Goal: Ask a question

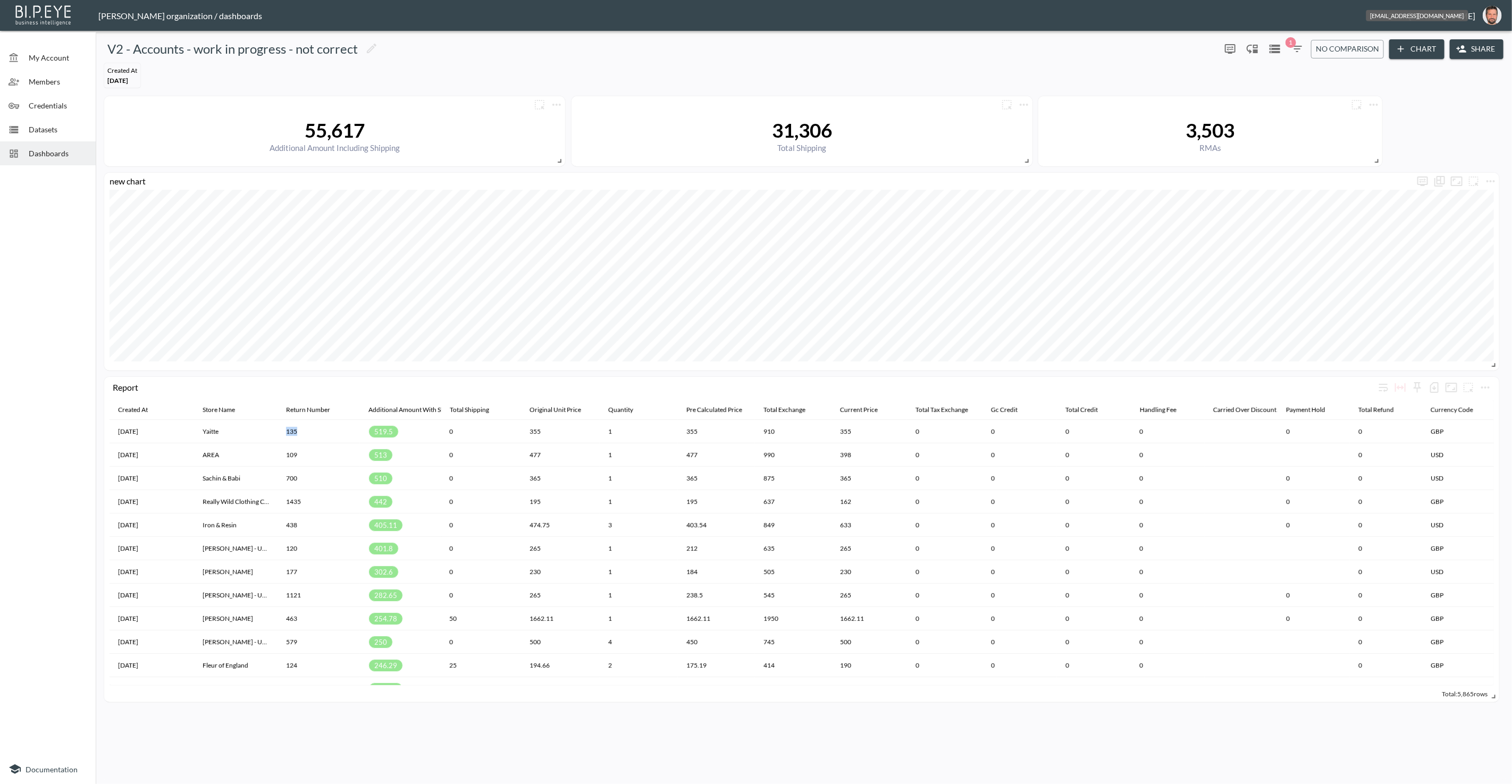
click at [1496, 20] on img "oron@bipeye.com" at bounding box center [1492, 15] width 20 height 20
click at [1471, 41] on li "Switch Organization" at bounding box center [1466, 42] width 91 height 20
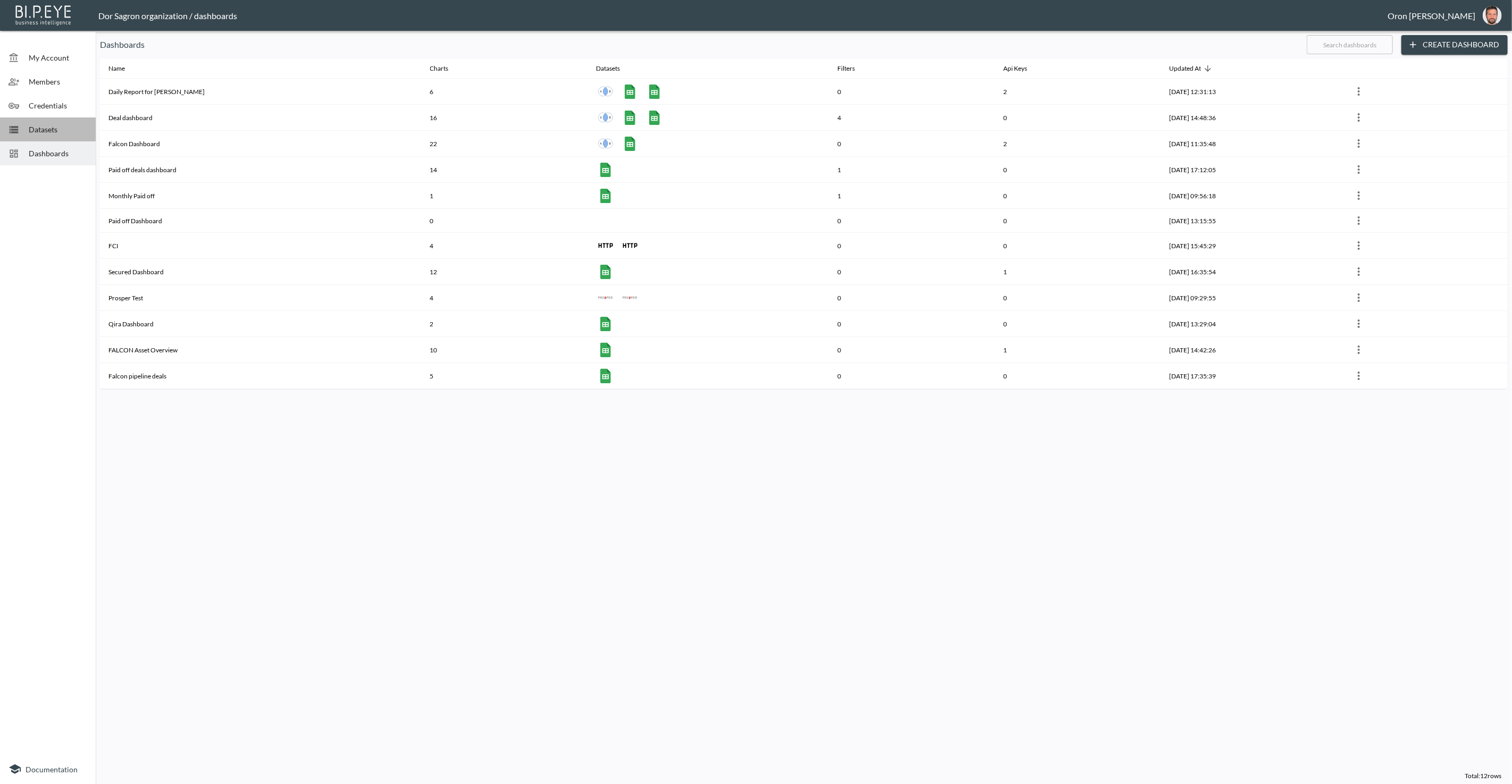
click at [71, 125] on span "Datasets" at bounding box center [58, 129] width 59 height 11
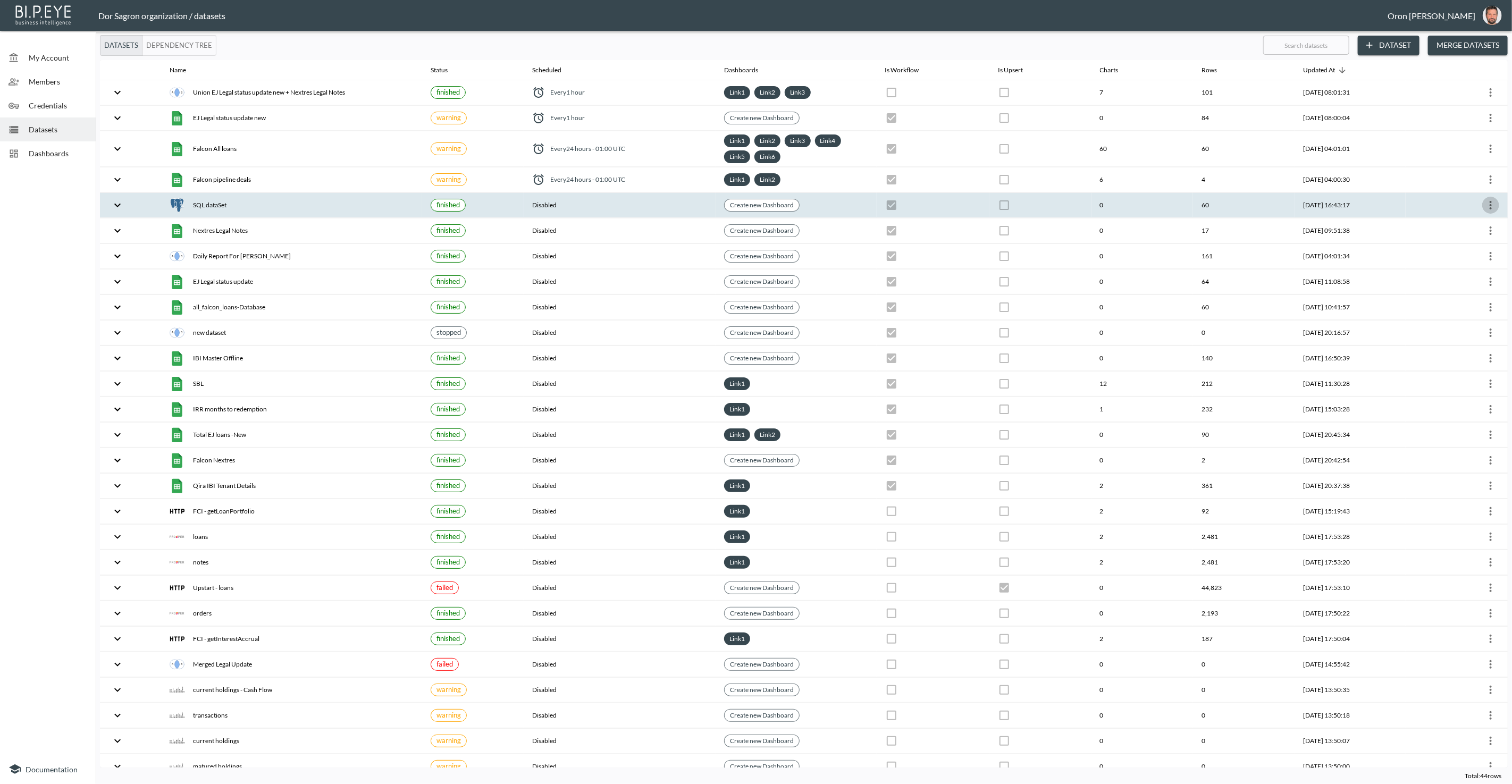
click at [1486, 203] on icon "more" at bounding box center [1491, 205] width 13 height 13
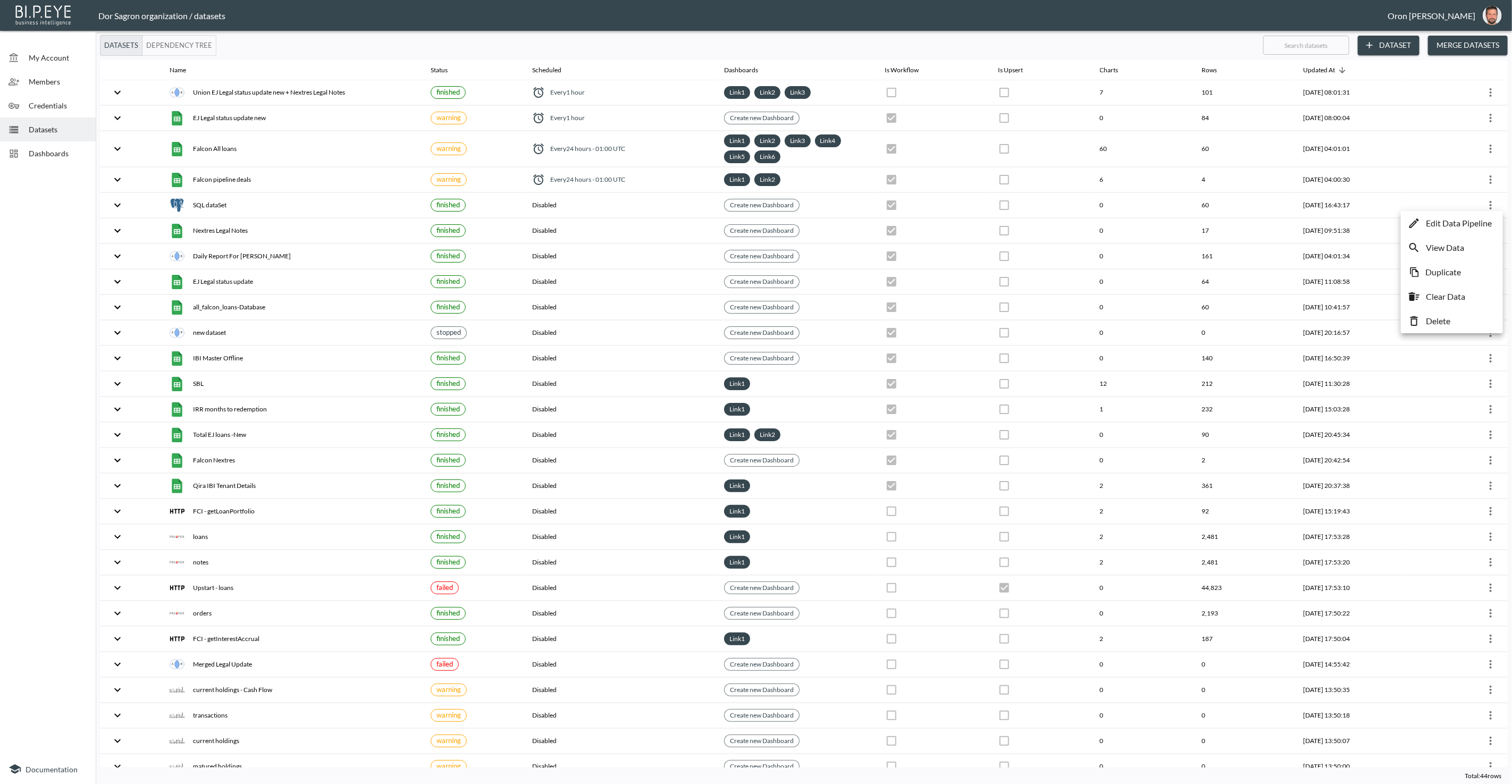
drag, startPoint x: 1475, startPoint y: 222, endPoint x: 1365, endPoint y: 223, distance: 110.0
click at [1475, 222] on p "Edit Data Pipeline" at bounding box center [1458, 223] width 66 height 13
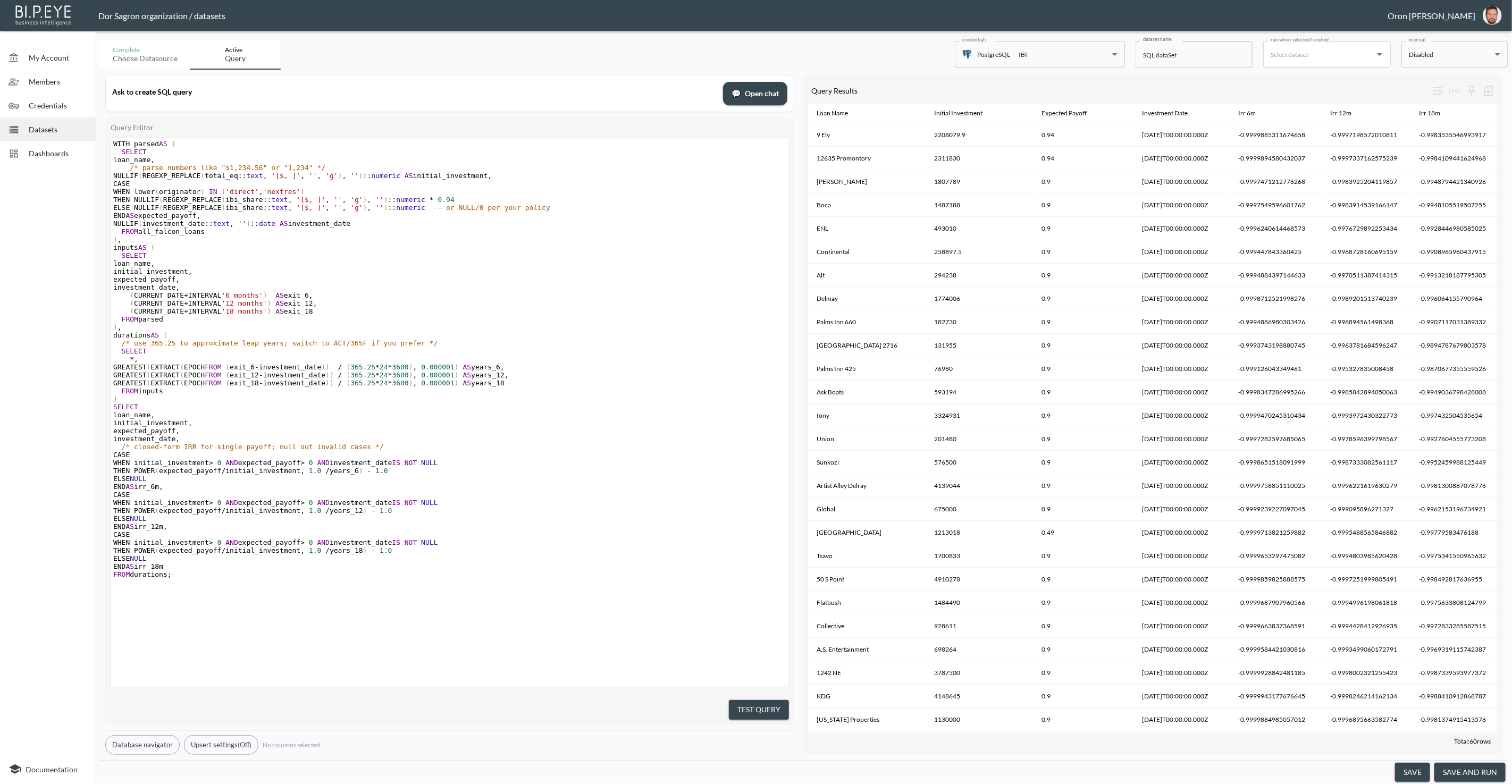
click at [779, 90] on button "💬 Open chat" at bounding box center [755, 94] width 64 height 24
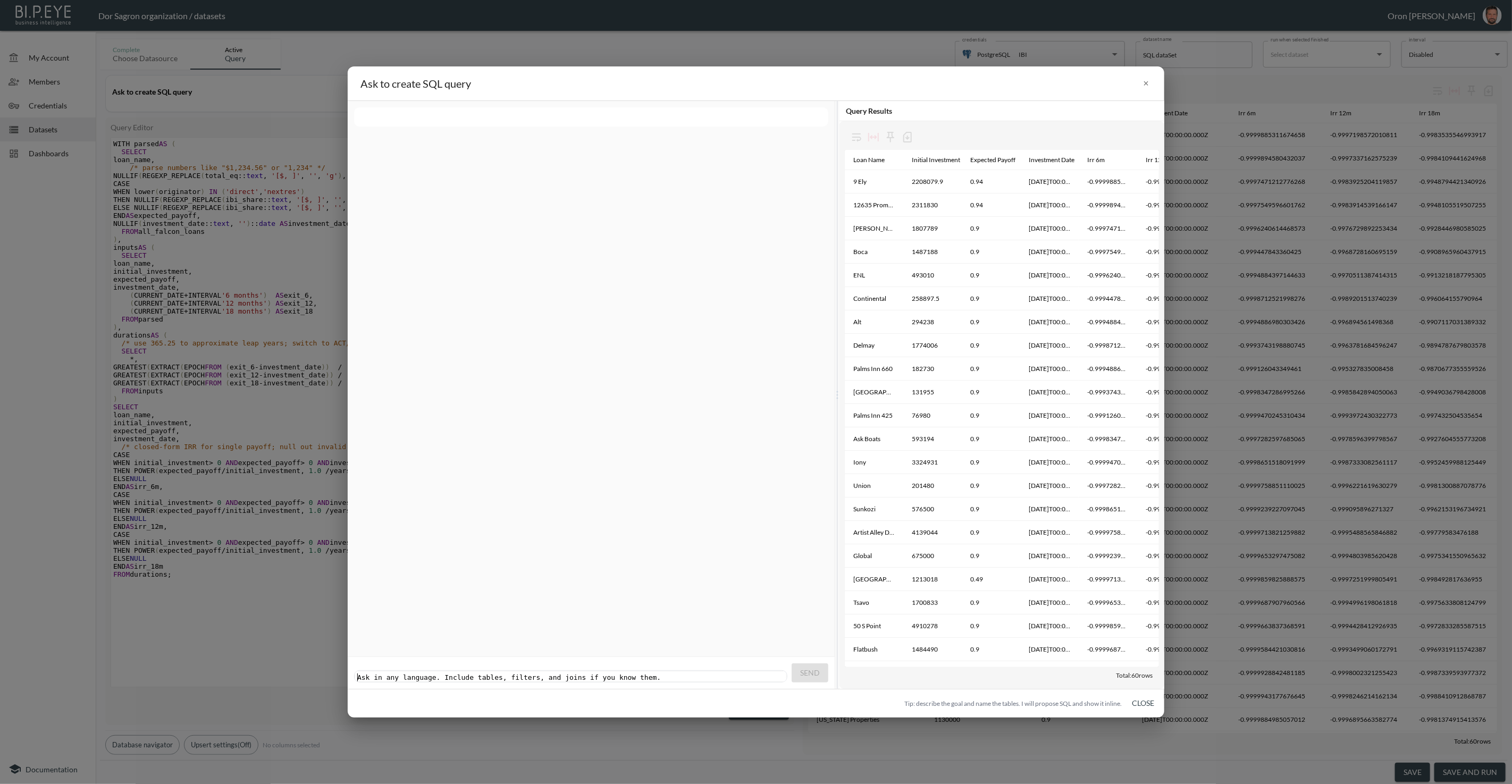
click at [589, 673] on pre "​" at bounding box center [572, 677] width 434 height 8
type textarea "Please show all the rows of all_"
click at [810, 679] on span "Send" at bounding box center [810, 673] width 20 height 13
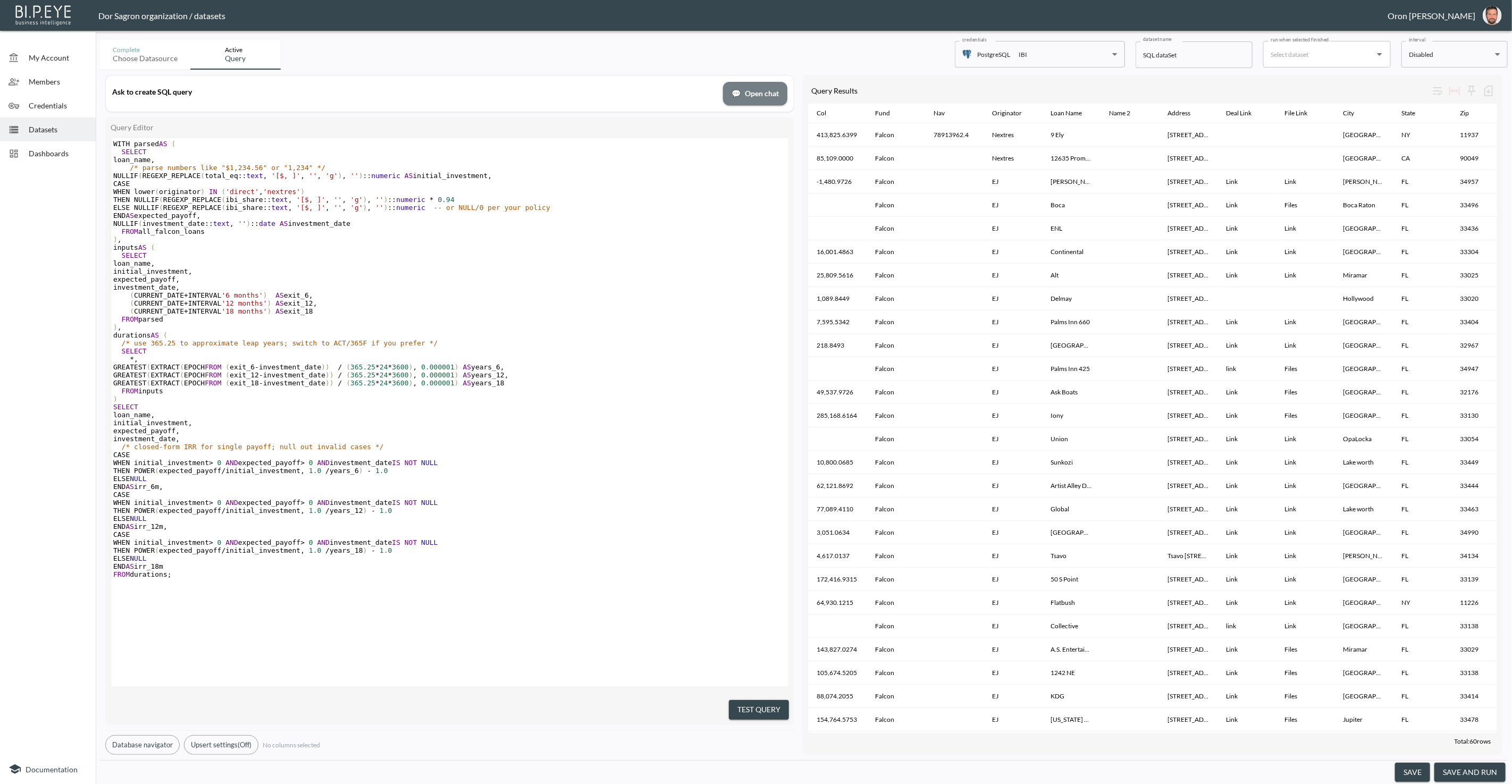
click at [736, 84] on button "💬 Open chat" at bounding box center [755, 94] width 64 height 24
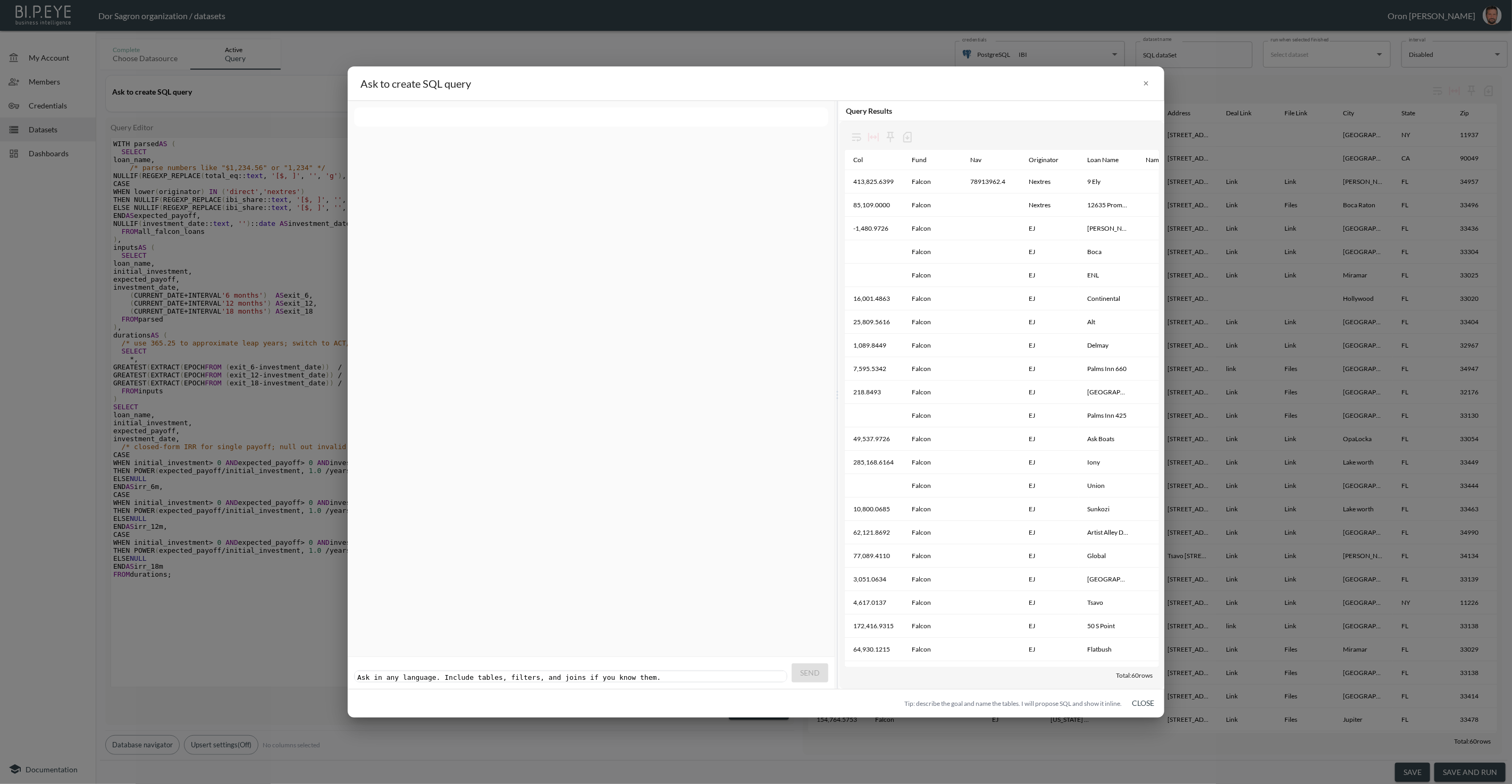
click at [905, 108] on div "Query Results" at bounding box center [1001, 111] width 325 height 20
drag, startPoint x: 900, startPoint y: 108, endPoint x: 828, endPoint y: 110, distance: 72.0
click at [828, 110] on div "Ask in any language. Include tables, filters, and joins if you know them. xxxxx…" at bounding box center [756, 395] width 817 height 588
click at [886, 101] on div "Query Results" at bounding box center [1001, 111] width 325 height 20
